Goal: Task Accomplishment & Management: Complete application form

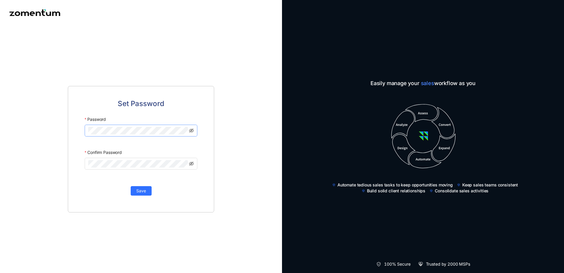
click at [185, 131] on keeper-lock "Open Keeper Popup" at bounding box center [183, 130] width 7 height 7
click at [183, 131] on keeper-lock "Open Keeper Popup" at bounding box center [183, 130] width 7 height 7
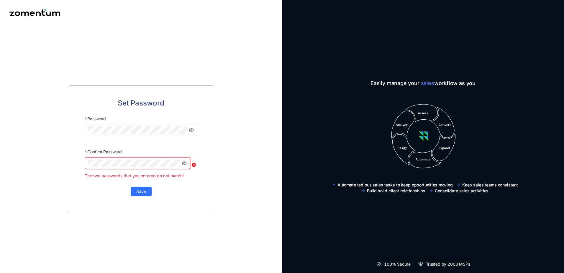
click at [87, 160] on span at bounding box center [138, 163] width 106 height 12
click at [186, 163] on icon "eye-invisible" at bounding box center [184, 162] width 5 height 5
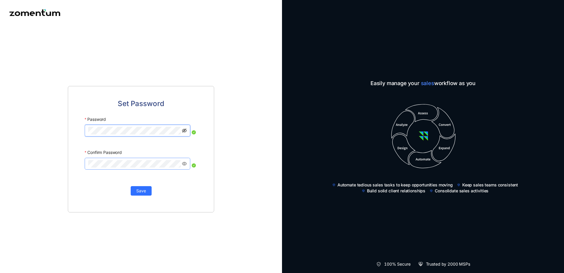
click at [185, 132] on icon "eye-invisible" at bounding box center [184, 130] width 5 height 4
click at [142, 190] on span "Save" at bounding box center [141, 190] width 10 height 6
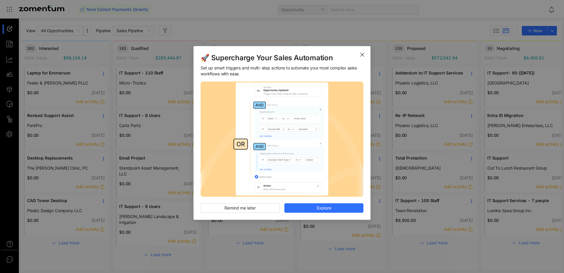
click at [361, 55] on icon "Close" at bounding box center [362, 54] width 5 height 5
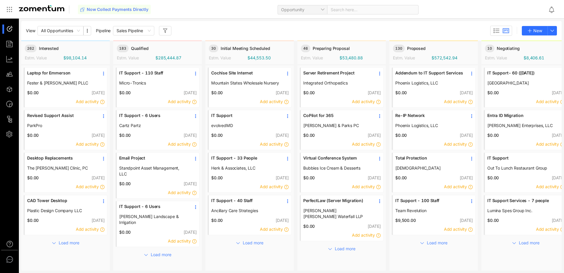
click at [44, 8] on img at bounding box center [41, 8] width 45 height 6
